Goal: Task Accomplishment & Management: Use online tool/utility

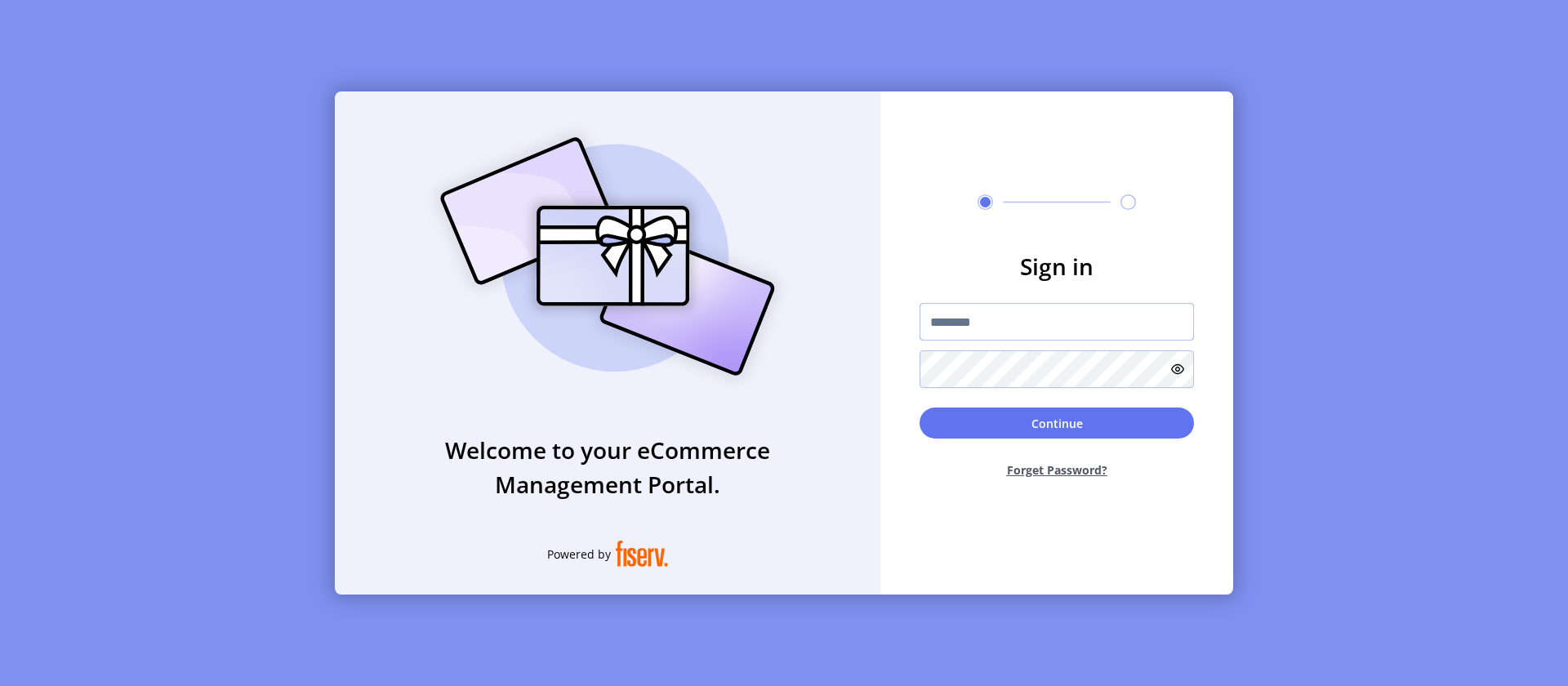
click at [1057, 322] on input "text" at bounding box center [1056, 322] width 274 height 37
type input "**********"
click at [1057, 423] on button "Continue" at bounding box center [1056, 423] width 274 height 31
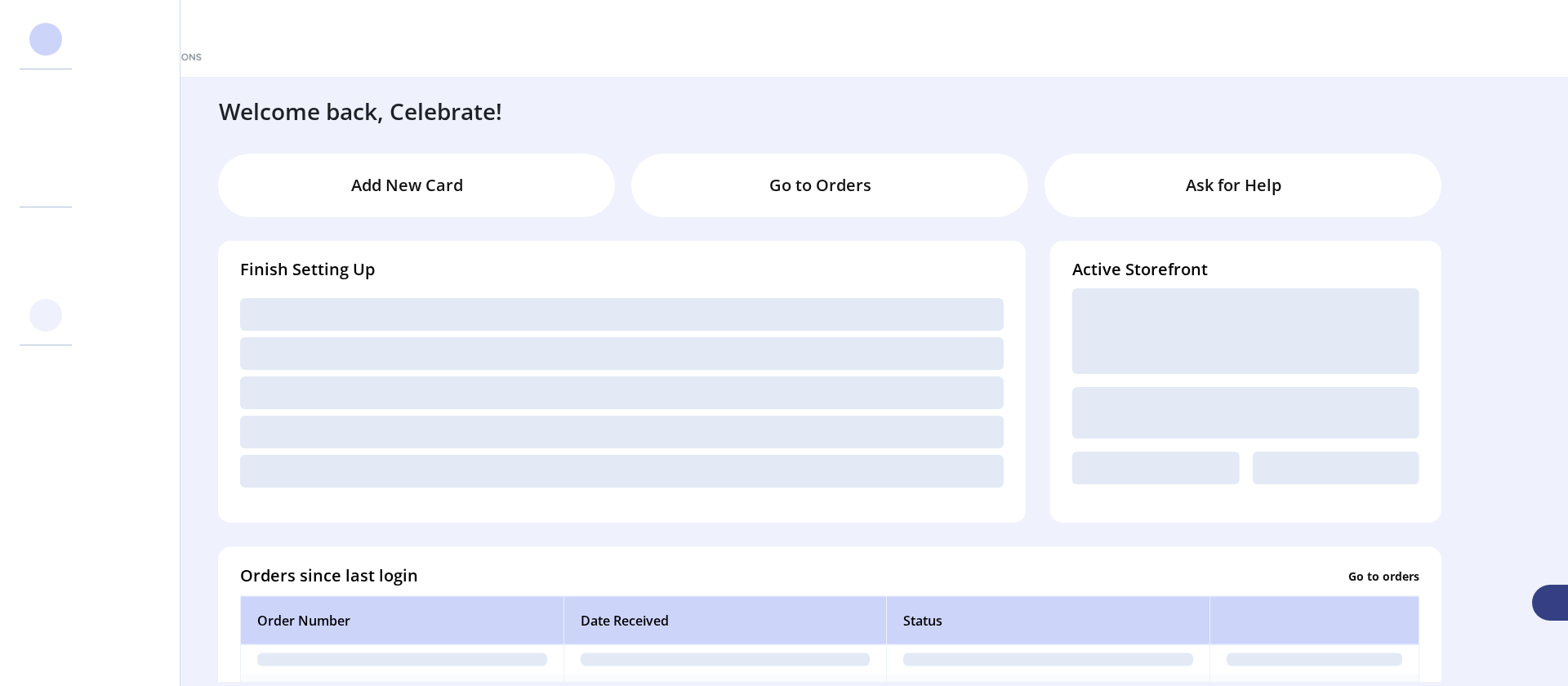
click at [46, 315] on svg-icon at bounding box center [46, 315] width 26 height 26
